Goal: Navigation & Orientation: Find specific page/section

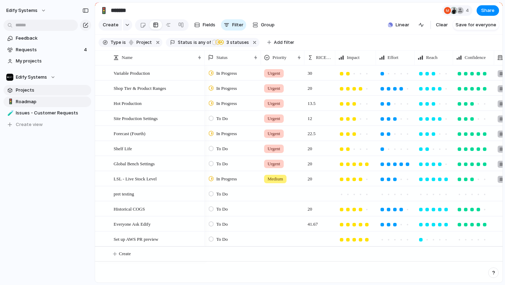
click at [48, 94] on span "Projects" at bounding box center [52, 90] width 73 height 7
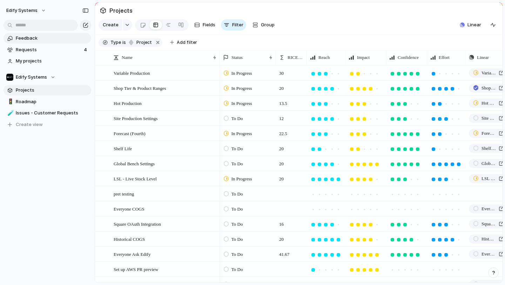
click at [36, 43] on link "Feedback" at bounding box center [48, 38] width 88 height 11
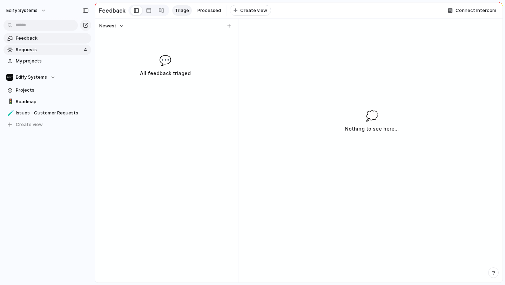
click at [37, 47] on span "Requests" at bounding box center [49, 49] width 66 height 7
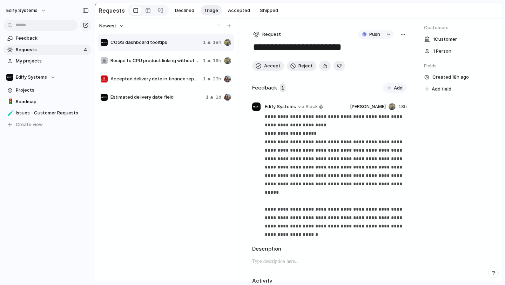
click at [451, 41] on span "1 Customer" at bounding box center [445, 39] width 24 height 7
click at [49, 93] on span "Projects" at bounding box center [52, 90] width 73 height 7
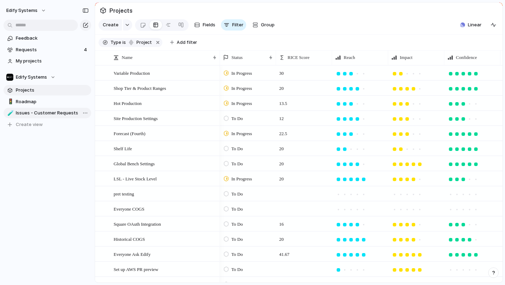
click at [38, 109] on span "Issues - Customer Requests" at bounding box center [52, 112] width 73 height 7
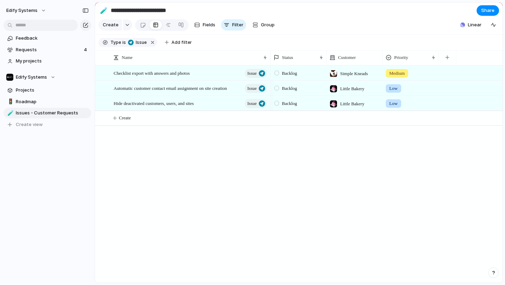
click at [360, 74] on span "Simple Kneads" at bounding box center [354, 73] width 28 height 7
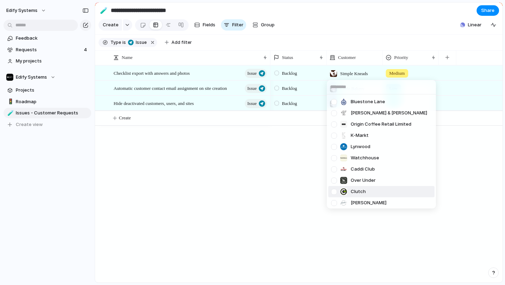
click at [264, 188] on div "Bluestone [PERSON_NAME] & [PERSON_NAME] Origin Coffee Retail Limited K-[GEOGRAP…" at bounding box center [252, 142] width 505 height 285
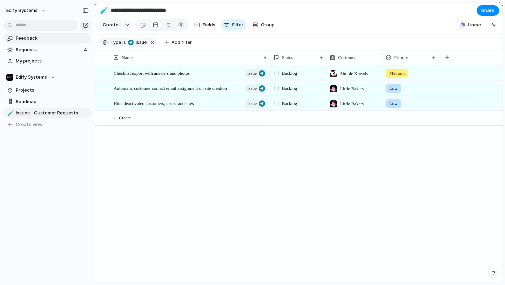
click at [46, 41] on span "Feedback" at bounding box center [52, 38] width 73 height 7
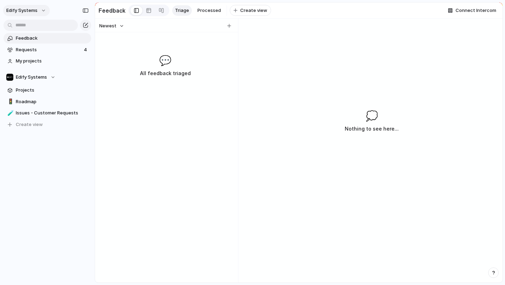
click at [38, 14] on span "Edify Systems" at bounding box center [21, 10] width 31 height 7
click at [29, 144] on div "Settings Invite members Change theme Sign out" at bounding box center [252, 142] width 505 height 285
click at [47, 74] on span "Edify Systems" at bounding box center [31, 77] width 31 height 7
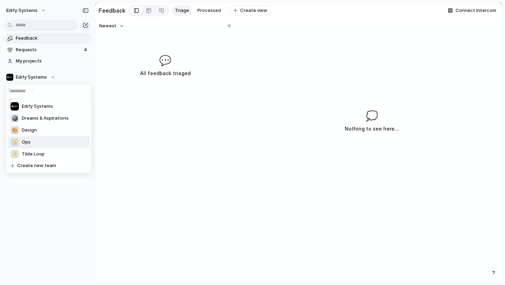
click at [42, 144] on li "⚡ Ops" at bounding box center [49, 142] width 82 height 12
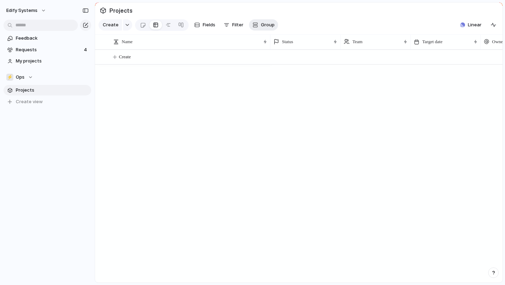
click at [269, 22] on span "Group" at bounding box center [268, 24] width 14 height 7
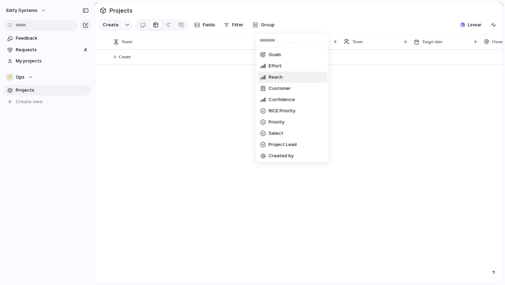
scroll to position [45, 0]
click at [289, 91] on span "Customer" at bounding box center [280, 89] width 22 height 7
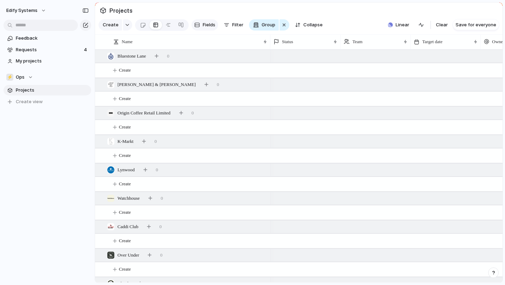
click at [210, 28] on span "Fields" at bounding box center [209, 24] width 13 height 7
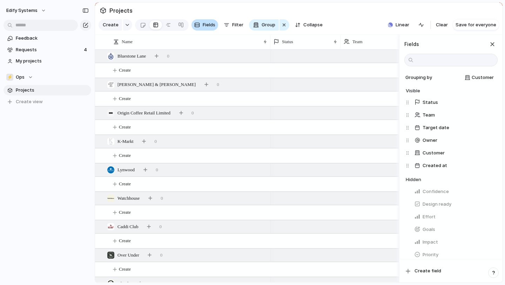
click at [208, 24] on span "Fields" at bounding box center [209, 24] width 13 height 7
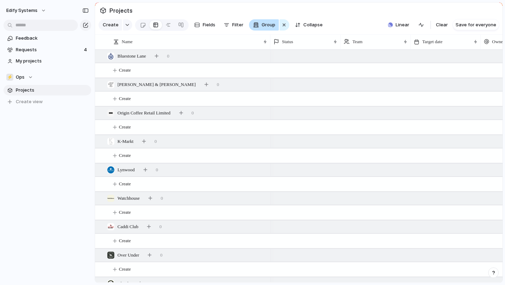
click at [259, 25] on div "button" at bounding box center [256, 25] width 6 height 6
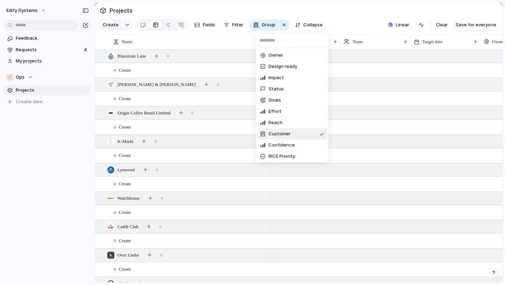
click at [238, 24] on div "Owner Design ready Impact Status Goals Effort Reach Customer Confidence RICE Pr…" at bounding box center [252, 142] width 505 height 285
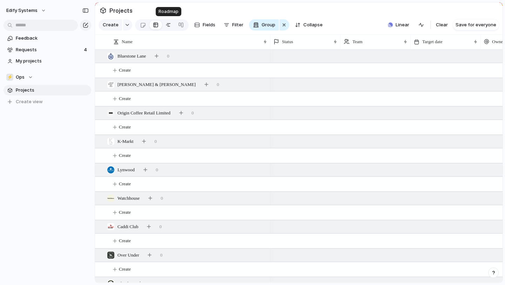
click at [170, 26] on div at bounding box center [168, 24] width 6 height 11
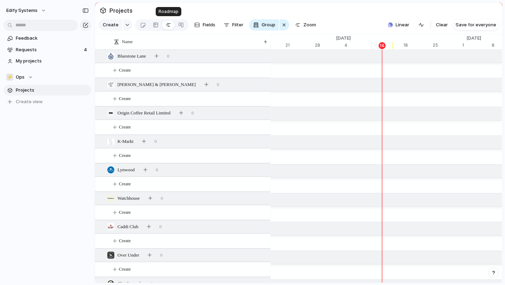
click at [169, 26] on div at bounding box center [168, 24] width 6 height 11
click at [148, 26] on link at bounding box center [142, 24] width 13 height 11
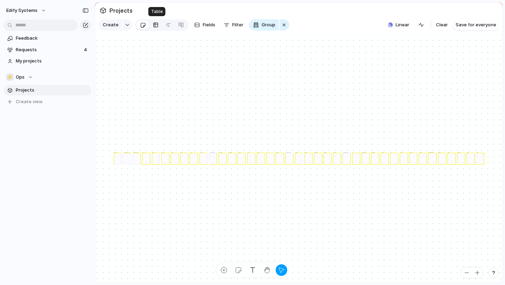
click at [157, 25] on div at bounding box center [156, 24] width 6 height 11
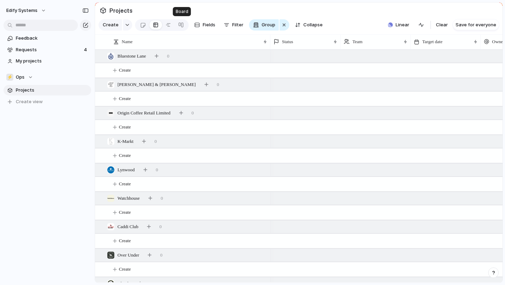
click at [191, 25] on div "Create Fields Filter Group Zoom Collapse" at bounding box center [212, 25] width 227 height 14
click at [184, 25] on div at bounding box center [181, 24] width 6 height 11
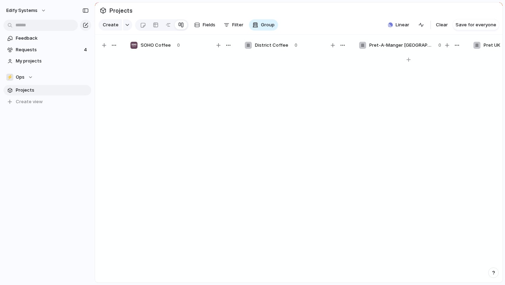
scroll to position [0, 2648]
click at [242, 27] on span "Filter" at bounding box center [237, 24] width 11 height 7
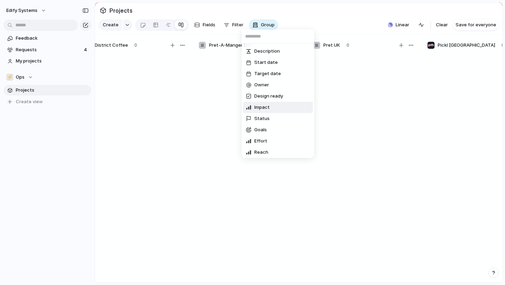
click at [278, 113] on li "Impact" at bounding box center [278, 107] width 70 height 11
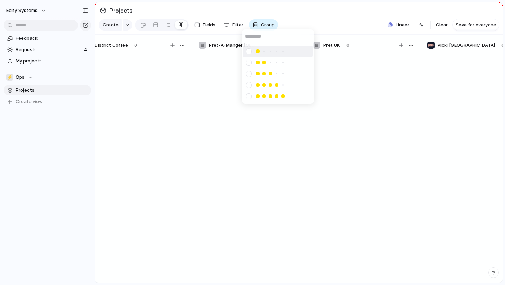
click at [227, 114] on div at bounding box center [252, 142] width 505 height 285
click at [243, 28] on span "Filter" at bounding box center [237, 24] width 11 height 7
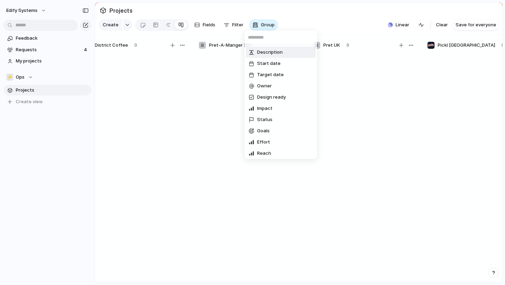
click at [274, 55] on span "Description" at bounding box center [270, 52] width 26 height 7
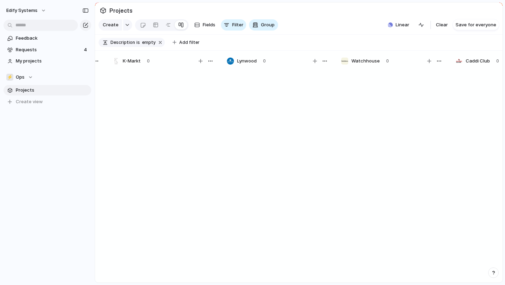
scroll to position [0, 0]
click at [163, 46] on button "button" at bounding box center [160, 42] width 9 height 9
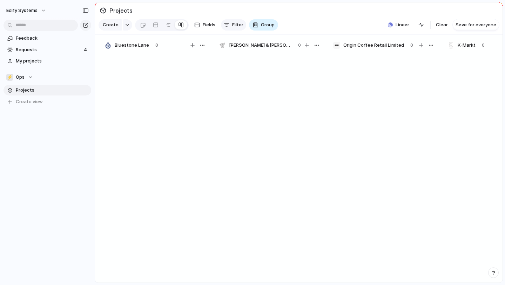
click at [229, 24] on div "button" at bounding box center [227, 25] width 6 height 6
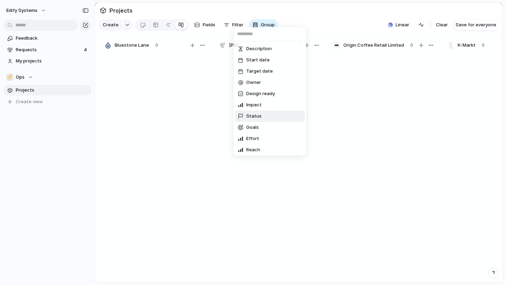
click at [249, 120] on span "Status" at bounding box center [253, 116] width 15 height 7
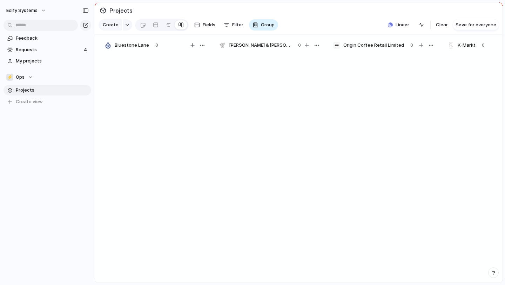
click at [225, 84] on div "Backlog Draft To Do In Progress Completed Canceled Planned Active" at bounding box center [252, 142] width 505 height 285
click at [204, 45] on div "button" at bounding box center [202, 45] width 6 height 6
click at [289, 118] on div "Change color" at bounding box center [252, 142] width 505 height 285
click at [127, 24] on div "button" at bounding box center [127, 24] width 5 height 3
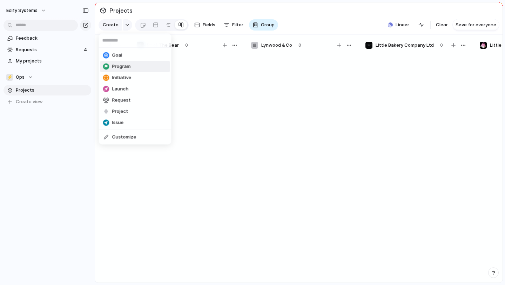
click at [274, 21] on div "Goal Program Initiative Launch Request Project Issue Customize" at bounding box center [252, 142] width 505 height 285
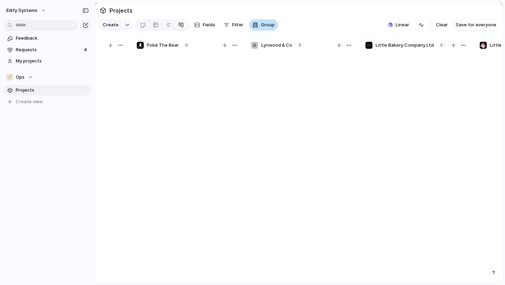
click at [270, 24] on span "Group" at bounding box center [268, 24] width 14 height 7
click at [159, 66] on div "Owner Design ready Impact Status Goals Effort Reach Customer Confidence RICE Pr…" at bounding box center [252, 142] width 505 height 285
click at [38, 91] on span "Projects" at bounding box center [52, 90] width 73 height 7
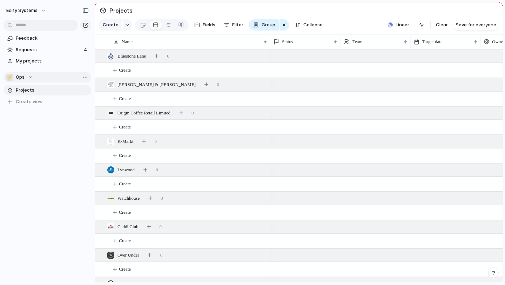
click at [49, 78] on button "⚡ Ops" at bounding box center [48, 77] width 88 height 11
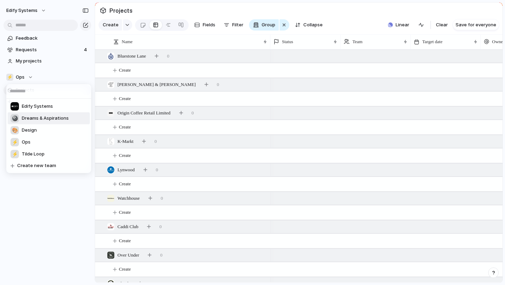
click at [38, 115] on span "Dreams & Aspirations" at bounding box center [45, 118] width 47 height 7
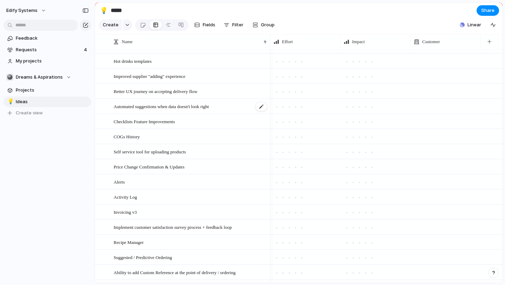
scroll to position [84, 0]
